Goal: Task Accomplishment & Management: Complete application form

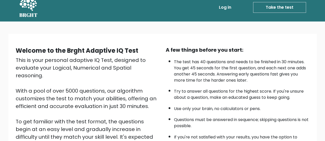
scroll to position [77, 0]
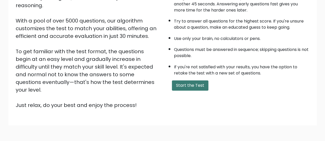
click at [187, 86] on button "Start the Test" at bounding box center [190, 86] width 36 height 10
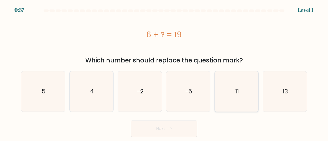
drag, startPoint x: 300, startPoint y: 87, endPoint x: 243, endPoint y: 108, distance: 60.1
click at [300, 87] on icon "13" at bounding box center [285, 92] width 40 height 40
click at [164, 72] on input "f. 13" at bounding box center [164, 71] width 0 height 1
radio input "true"
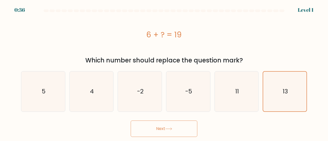
click at [175, 126] on button "Next" at bounding box center [164, 129] width 67 height 16
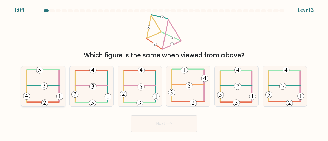
click at [48, 89] on icon at bounding box center [43, 86] width 40 height 40
click at [164, 72] on input "a." at bounding box center [164, 71] width 0 height 1
radio input "true"
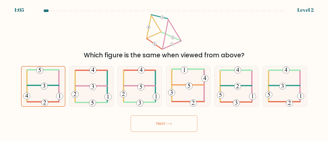
click at [177, 126] on button "Next" at bounding box center [164, 124] width 67 height 16
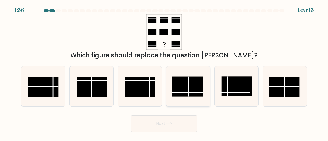
click at [186, 87] on rect at bounding box center [188, 87] width 30 height 20
click at [164, 72] on input "d." at bounding box center [164, 71] width 0 height 1
radio input "true"
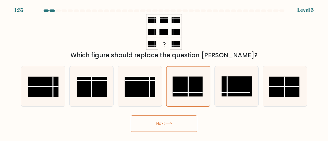
click at [177, 126] on button "Next" at bounding box center [164, 124] width 67 height 16
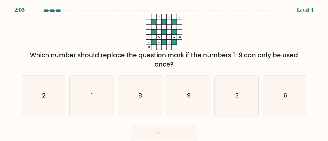
click at [247, 104] on icon "3" at bounding box center [237, 96] width 40 height 40
click at [164, 72] on input "e. 3" at bounding box center [164, 71] width 0 height 1
radio input "true"
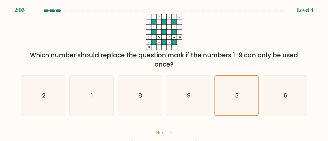
click at [187, 140] on button "Next" at bounding box center [164, 133] width 67 height 16
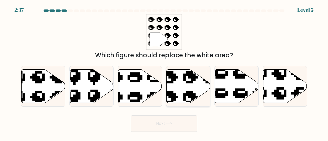
click at [181, 90] on icon at bounding box center [189, 87] width 44 height 34
click at [164, 72] on input "d." at bounding box center [164, 71] width 0 height 1
radio input "true"
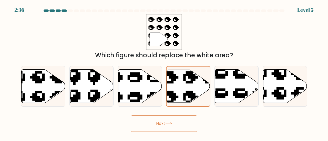
click at [174, 126] on button "Next" at bounding box center [164, 124] width 67 height 16
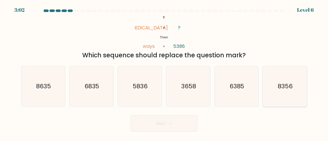
click at [283, 93] on icon "8356" at bounding box center [285, 86] width 40 height 40
click at [164, 72] on input "f. 8356" at bounding box center [164, 71] width 0 height 1
radio input "true"
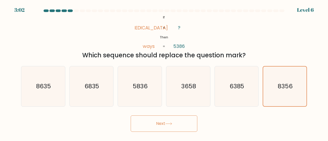
click at [175, 125] on button "Next" at bounding box center [164, 124] width 67 height 16
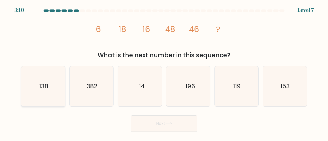
click at [50, 89] on icon "138" at bounding box center [43, 86] width 40 height 40
click at [164, 72] on input "a. 138" at bounding box center [164, 71] width 0 height 1
radio input "true"
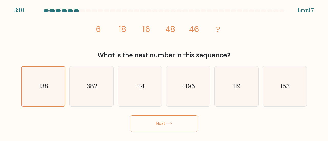
click at [180, 121] on button "Next" at bounding box center [164, 124] width 67 height 16
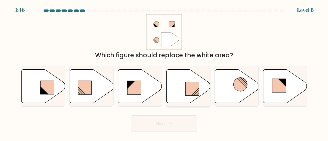
click at [190, 87] on rect at bounding box center [193, 89] width 14 height 14
click at [164, 72] on input "d." at bounding box center [164, 71] width 0 height 1
radio input "true"
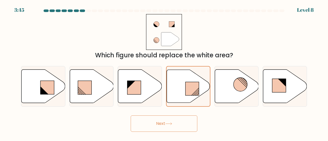
click at [165, 126] on button "Next" at bounding box center [164, 124] width 67 height 16
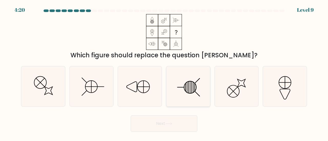
click at [184, 80] on icon at bounding box center [188, 86] width 40 height 40
click at [164, 72] on input "d." at bounding box center [164, 71] width 0 height 1
radio input "true"
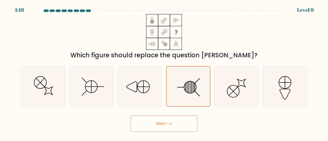
click at [176, 126] on button "Next" at bounding box center [164, 124] width 67 height 16
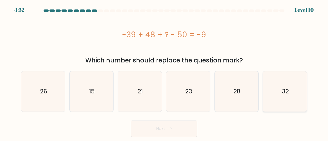
click at [280, 89] on icon "32" at bounding box center [285, 92] width 40 height 40
click at [164, 72] on input "f. 32" at bounding box center [164, 71] width 0 height 1
radio input "true"
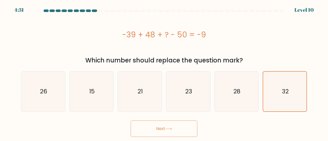
click at [148, 131] on button "Next" at bounding box center [164, 129] width 67 height 16
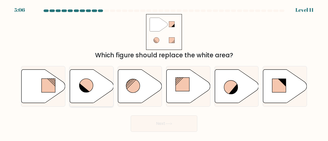
click at [89, 79] on icon at bounding box center [87, 86] width 14 height 14
click at [164, 72] on input "b." at bounding box center [164, 71] width 0 height 1
radio input "true"
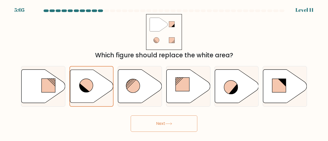
click at [182, 126] on button "Next" at bounding box center [164, 124] width 67 height 16
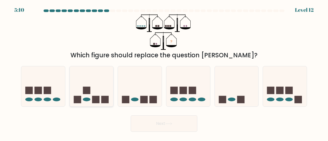
click at [95, 89] on icon at bounding box center [92, 87] width 44 height 36
click at [164, 72] on input "b." at bounding box center [164, 71] width 0 height 1
radio input "true"
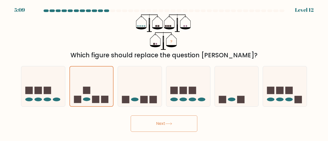
drag, startPoint x: 148, startPoint y: 93, endPoint x: 155, endPoint y: 124, distance: 31.5
click at [149, 93] on icon at bounding box center [140, 87] width 44 height 36
click at [164, 72] on input "c." at bounding box center [164, 71] width 0 height 1
radio input "true"
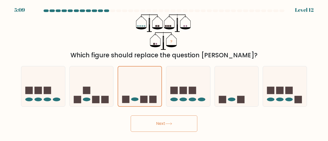
click at [159, 124] on button "Next" at bounding box center [164, 124] width 67 height 16
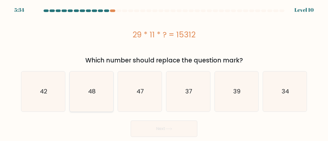
click at [107, 89] on icon "48" at bounding box center [92, 92] width 40 height 40
click at [164, 72] on input "b. 48" at bounding box center [164, 71] width 0 height 1
radio input "true"
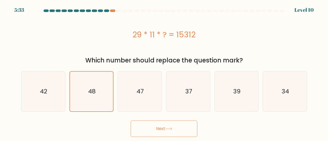
click at [153, 126] on button "Next" at bounding box center [164, 129] width 67 height 16
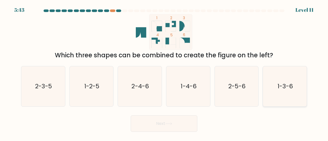
click at [302, 94] on icon "1-3-6" at bounding box center [285, 86] width 40 height 40
click at [164, 72] on input "f. 1-3-6" at bounding box center [164, 71] width 0 height 1
radio input "true"
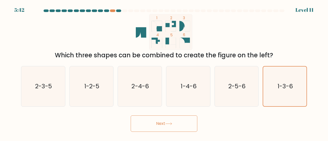
click at [167, 121] on button "Next" at bounding box center [164, 124] width 67 height 16
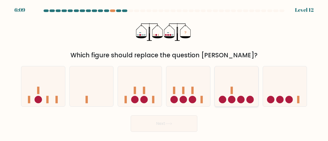
click at [229, 84] on icon at bounding box center [237, 87] width 44 height 36
click at [164, 72] on input "e." at bounding box center [164, 71] width 0 height 1
radio input "true"
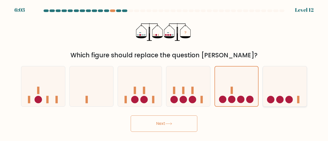
click at [283, 92] on icon at bounding box center [285, 87] width 44 height 36
click at [164, 72] on input "f." at bounding box center [164, 71] width 0 height 1
radio input "true"
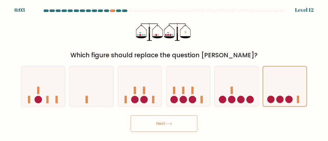
click at [176, 123] on button "Next" at bounding box center [164, 124] width 67 height 16
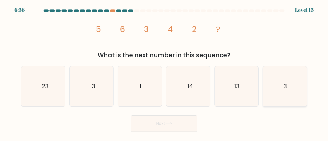
click at [268, 83] on icon "3" at bounding box center [285, 86] width 40 height 40
click at [164, 72] on input "f. 3" at bounding box center [164, 71] width 0 height 1
radio input "true"
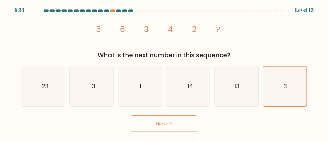
click at [163, 122] on button "Next" at bounding box center [164, 124] width 67 height 16
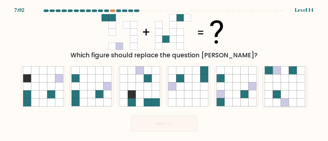
click at [286, 100] on icon at bounding box center [285, 103] width 8 height 8
click at [164, 72] on input "f." at bounding box center [164, 71] width 0 height 1
radio input "true"
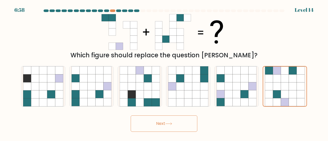
click at [183, 126] on button "Next" at bounding box center [164, 124] width 67 height 16
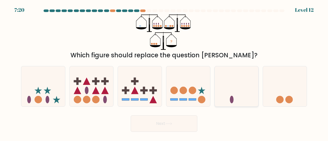
click at [229, 91] on icon at bounding box center [237, 87] width 44 height 36
click at [164, 72] on input "e." at bounding box center [164, 71] width 0 height 1
radio input "true"
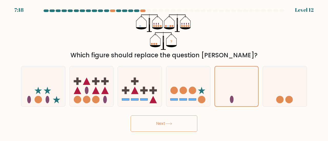
click at [179, 119] on button "Next" at bounding box center [164, 124] width 67 height 16
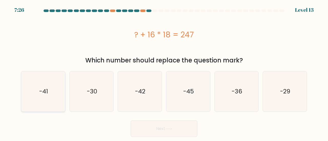
click at [44, 94] on text "-41" at bounding box center [43, 91] width 9 height 8
click at [164, 72] on input "a. -41" at bounding box center [164, 71] width 0 height 1
radio input "true"
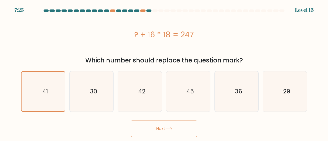
click at [179, 125] on button "Next" at bounding box center [164, 129] width 67 height 16
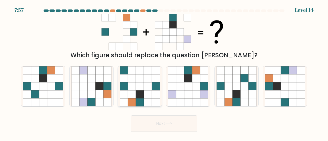
click at [140, 83] on icon at bounding box center [140, 87] width 8 height 8
click at [164, 72] on input "c." at bounding box center [164, 71] width 0 height 1
radio input "true"
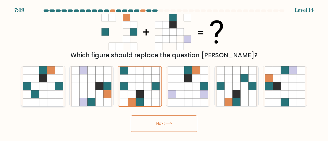
click at [39, 82] on icon at bounding box center [35, 79] width 8 height 8
click at [164, 72] on input "a." at bounding box center [164, 71] width 0 height 1
radio input "true"
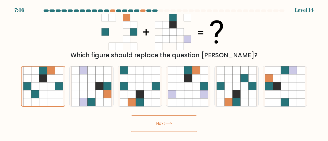
click at [172, 125] on icon at bounding box center [168, 124] width 7 height 3
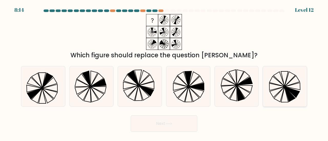
click at [277, 86] on icon at bounding box center [285, 86] width 40 height 40
click at [164, 72] on input "f." at bounding box center [164, 71] width 0 height 1
radio input "true"
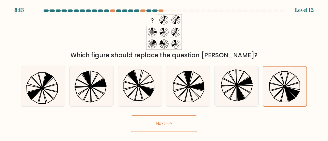
click at [162, 119] on button "Next" at bounding box center [164, 124] width 67 height 16
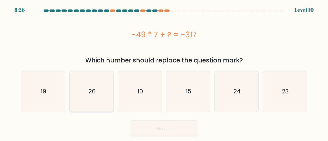
click at [80, 94] on icon "26" at bounding box center [92, 92] width 40 height 40
click at [164, 72] on input "b. 26" at bounding box center [164, 71] width 0 height 1
radio input "true"
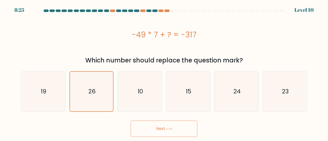
click at [184, 129] on button "Next" at bounding box center [164, 129] width 67 height 16
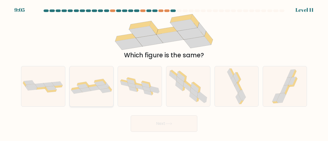
click at [88, 92] on icon at bounding box center [85, 90] width 11 height 5
click at [164, 72] on input "b." at bounding box center [164, 71] width 0 height 1
radio input "true"
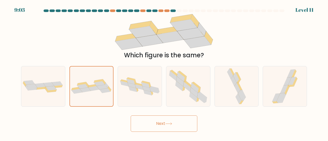
click at [172, 120] on button "Next" at bounding box center [164, 124] width 67 height 16
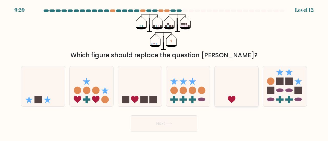
click at [233, 94] on icon at bounding box center [237, 87] width 44 height 36
click at [164, 72] on input "e." at bounding box center [164, 71] width 0 height 1
radio input "true"
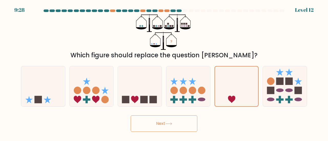
click at [188, 121] on button "Next" at bounding box center [164, 124] width 67 height 16
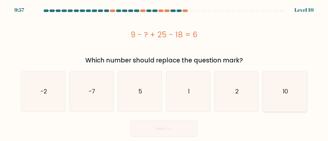
click at [291, 81] on icon "10" at bounding box center [285, 92] width 40 height 40
click at [164, 72] on input "f. 10" at bounding box center [164, 71] width 0 height 1
radio input "true"
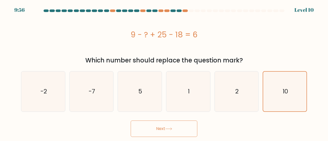
click at [186, 124] on button "Next" at bounding box center [164, 129] width 67 height 16
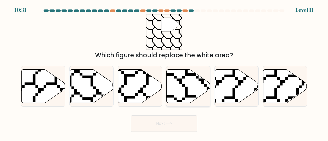
click at [187, 84] on icon at bounding box center [189, 87] width 44 height 34
click at [164, 72] on input "d." at bounding box center [164, 71] width 0 height 1
radio input "true"
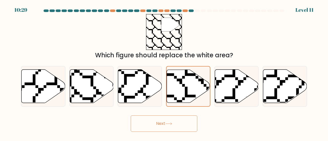
click at [167, 125] on icon at bounding box center [168, 124] width 7 height 3
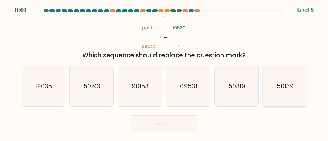
click at [289, 92] on icon "50139" at bounding box center [285, 86] width 40 height 40
click at [164, 72] on input "f. 50139" at bounding box center [164, 71] width 0 height 1
radio input "true"
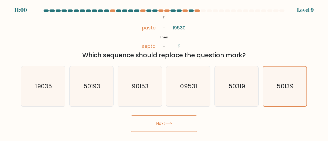
click at [188, 126] on button "Next" at bounding box center [164, 124] width 67 height 16
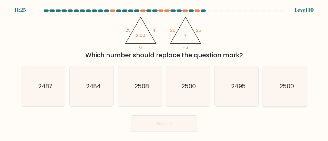
click at [270, 86] on icon "-2500" at bounding box center [285, 86] width 40 height 40
click at [164, 72] on input "f. -2500" at bounding box center [164, 71] width 0 height 1
radio input "true"
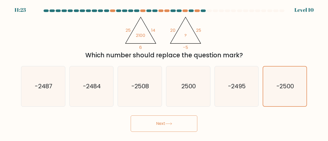
click at [168, 123] on icon at bounding box center [168, 124] width 7 height 3
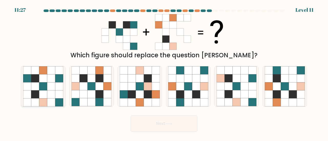
click at [44, 86] on icon at bounding box center [43, 87] width 8 height 8
click at [164, 72] on input "a." at bounding box center [164, 71] width 0 height 1
radio input "true"
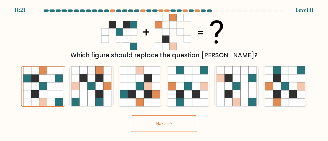
click at [159, 124] on button "Next" at bounding box center [164, 124] width 67 height 16
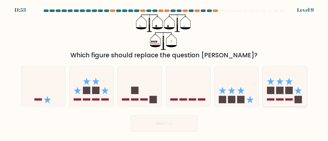
click at [283, 80] on icon at bounding box center [285, 87] width 44 height 36
click at [164, 72] on input "f." at bounding box center [164, 71] width 0 height 1
radio input "true"
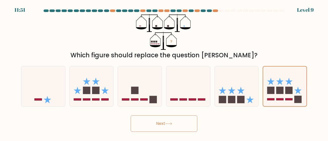
click at [155, 123] on button "Next" at bounding box center [164, 124] width 67 height 16
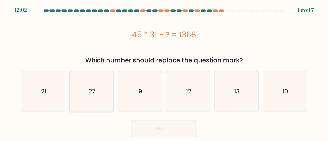
click at [103, 102] on icon "27" at bounding box center [92, 92] width 40 height 40
click at [164, 72] on input "b. 27" at bounding box center [164, 71] width 0 height 1
radio input "true"
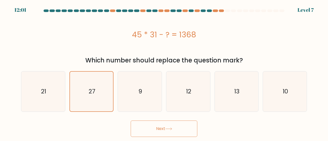
click at [158, 132] on button "Next" at bounding box center [164, 129] width 67 height 16
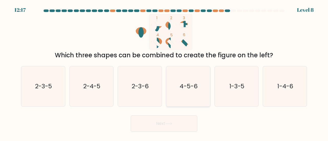
click at [203, 89] on icon "4-5-6" at bounding box center [188, 86] width 40 height 40
click at [164, 72] on input "d. 4-5-6" at bounding box center [164, 71] width 0 height 1
radio input "true"
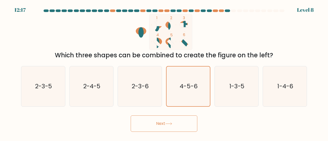
click at [173, 118] on button "Next" at bounding box center [164, 124] width 67 height 16
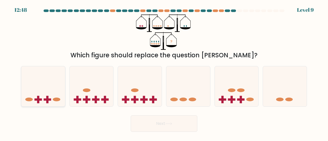
click at [38, 91] on icon at bounding box center [43, 87] width 44 height 36
click at [164, 72] on input "a." at bounding box center [164, 71] width 0 height 1
radio input "true"
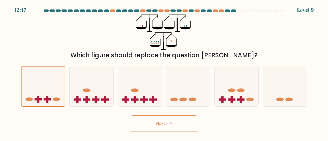
click at [161, 119] on button "Next" at bounding box center [164, 124] width 67 height 16
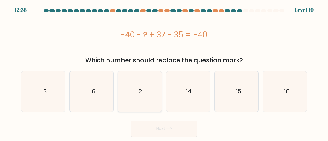
click at [150, 102] on icon "2" at bounding box center [140, 92] width 40 height 40
click at [164, 72] on input "c. 2" at bounding box center [164, 71] width 0 height 1
radio input "true"
click at [159, 130] on button "Next" at bounding box center [164, 129] width 67 height 16
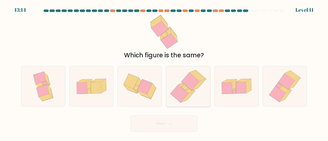
click at [187, 81] on icon at bounding box center [191, 82] width 18 height 18
click at [164, 72] on input "d." at bounding box center [164, 71] width 0 height 1
radio input "true"
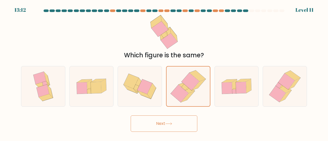
click at [172, 124] on icon at bounding box center [168, 124] width 7 height 3
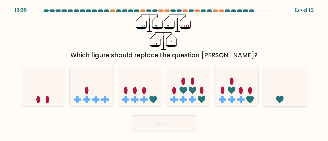
click at [279, 94] on icon at bounding box center [285, 87] width 44 height 36
click at [164, 72] on input "f." at bounding box center [164, 71] width 0 height 1
radio input "true"
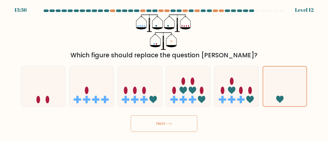
click at [160, 125] on button "Next" at bounding box center [164, 124] width 67 height 16
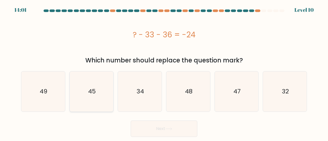
click at [85, 99] on icon "45" at bounding box center [92, 92] width 40 height 40
click at [164, 72] on input "b. 45" at bounding box center [164, 71] width 0 height 1
radio input "true"
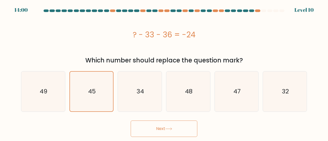
click at [142, 124] on button "Next" at bounding box center [164, 129] width 67 height 16
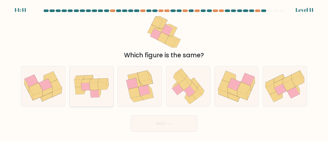
click at [104, 82] on icon at bounding box center [92, 86] width 44 height 31
click at [164, 72] on input "b." at bounding box center [164, 71] width 0 height 1
radio input "true"
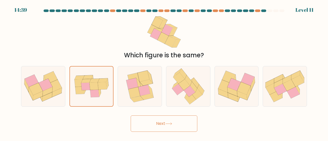
click at [163, 124] on button "Next" at bounding box center [164, 124] width 67 height 16
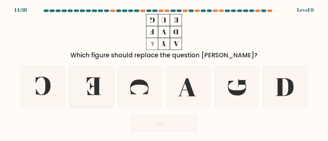
click at [93, 85] on icon at bounding box center [92, 86] width 40 height 40
click at [164, 72] on input "b." at bounding box center [164, 71] width 0 height 1
radio input "true"
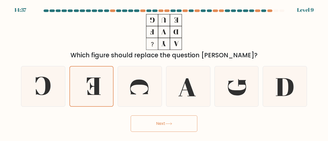
click at [165, 128] on button "Next" at bounding box center [164, 124] width 67 height 16
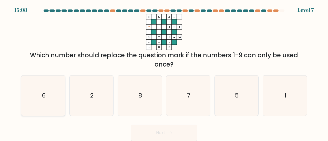
click at [43, 100] on icon "6" at bounding box center [43, 96] width 40 height 40
click at [164, 72] on input "a. 6" at bounding box center [164, 71] width 0 height 1
radio input "true"
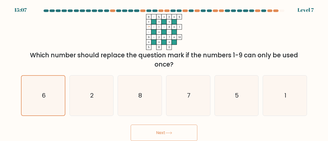
click at [151, 131] on button "Next" at bounding box center [164, 133] width 67 height 16
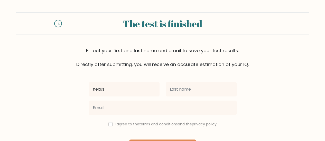
type input "nexus"
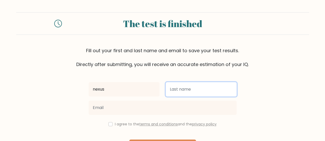
click at [182, 89] on input "text" at bounding box center [200, 89] width 71 height 14
type input "steph"
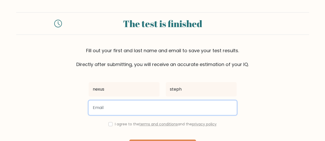
click at [172, 112] on input "email" at bounding box center [163, 108] width 148 height 14
type input "nexusweb3hub@gmail.com"
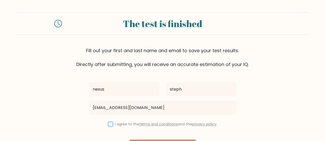
click at [109, 124] on input "checkbox" at bounding box center [110, 124] width 4 height 4
checkbox input "true"
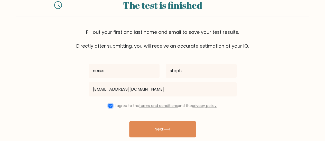
scroll to position [38, 0]
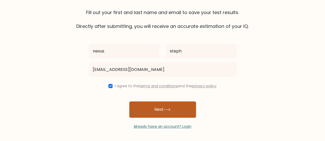
click at [164, 112] on button "Next" at bounding box center [162, 110] width 67 height 16
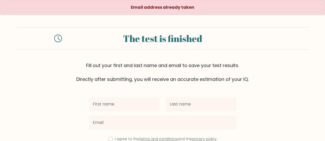
scroll to position [26, 0]
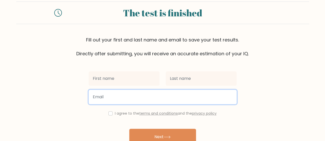
click at [167, 99] on input "email" at bounding box center [163, 97] width 148 height 14
type input "olatundesmith1234@gmail.com"
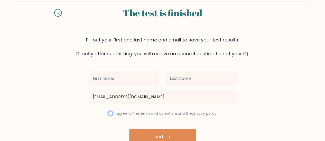
click at [108, 114] on input "checkbox" at bounding box center [110, 114] width 4 height 4
checkbox input "true"
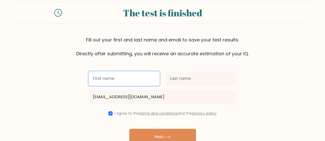
click at [137, 82] on input "text" at bounding box center [124, 79] width 71 height 14
type input "nexus"
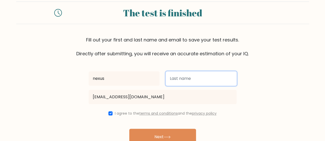
drag, startPoint x: 189, startPoint y: 80, endPoint x: 189, endPoint y: 83, distance: 2.8
click at [189, 80] on input "text" at bounding box center [200, 79] width 71 height 14
type input "steph"
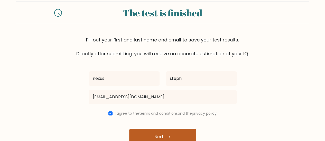
click at [170, 138] on icon at bounding box center [167, 137] width 6 height 2
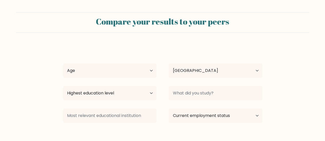
select select "NG"
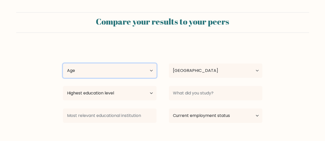
click at [148, 70] on select "Age Under [DEMOGRAPHIC_DATA] [DEMOGRAPHIC_DATA] [DEMOGRAPHIC_DATA] [DEMOGRAPHIC…" at bounding box center [109, 71] width 93 height 14
select select "18_24"
click at [63, 64] on select "Age Under [DEMOGRAPHIC_DATA] [DEMOGRAPHIC_DATA] [DEMOGRAPHIC_DATA] [DEMOGRAPHIC…" at bounding box center [109, 71] width 93 height 14
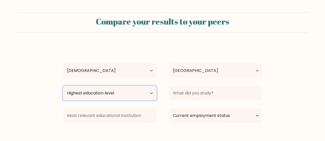
click at [118, 93] on select "Highest education level No schooling Primary Lower Secondary Upper Secondary Oc…" at bounding box center [109, 93] width 93 height 14
select select "bachelors_degree"
click at [63, 86] on select "Highest education level No schooling Primary Lower Secondary Upper Secondary Oc…" at bounding box center [109, 93] width 93 height 14
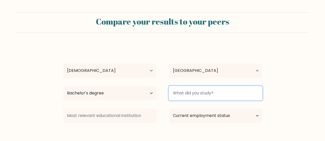
click at [204, 96] on input at bounding box center [215, 93] width 93 height 14
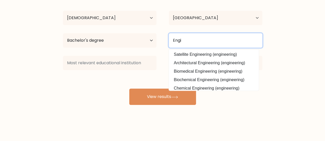
scroll to position [46, 0]
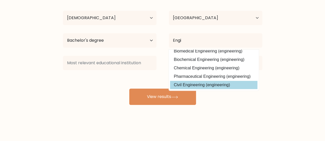
click at [235, 86] on option "Civil Engineering (engineering)" at bounding box center [213, 85] width 87 height 8
type input "Civil Engineering"
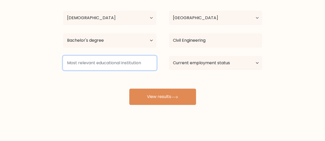
click at [138, 64] on input at bounding box center [109, 63] width 93 height 14
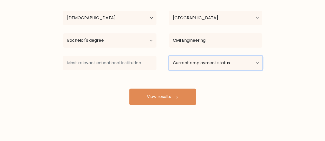
click at [202, 63] on select "Current employment status Employed Student Retired Other / prefer not to answer" at bounding box center [215, 63] width 93 height 14
select select "student"
click at [169, 56] on select "Current employment status Employed Student Retired Other / prefer not to answer" at bounding box center [215, 63] width 93 height 14
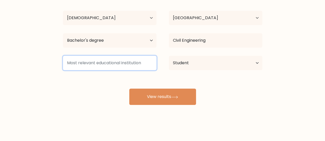
click at [138, 61] on input at bounding box center [109, 63] width 93 height 14
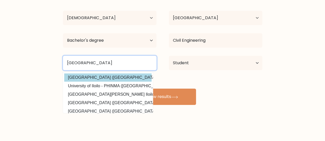
type input "[GEOGRAPHIC_DATA]"
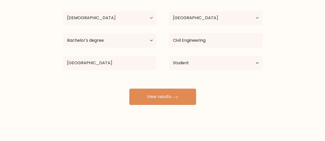
click at [135, 77] on div "nexus steph Age Under [DEMOGRAPHIC_DATA] [DEMOGRAPHIC_DATA] [DEMOGRAPHIC_DATA] …" at bounding box center [162, 48] width 205 height 113
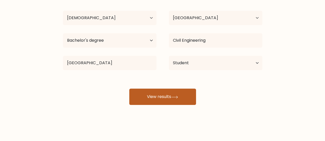
click at [161, 97] on button "View results" at bounding box center [162, 97] width 67 height 16
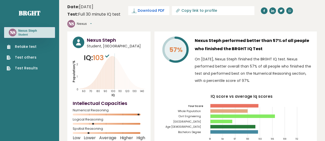
click at [139, 9] on span "Download PDF" at bounding box center [151, 10] width 27 height 5
